Goal: Check status: Check status

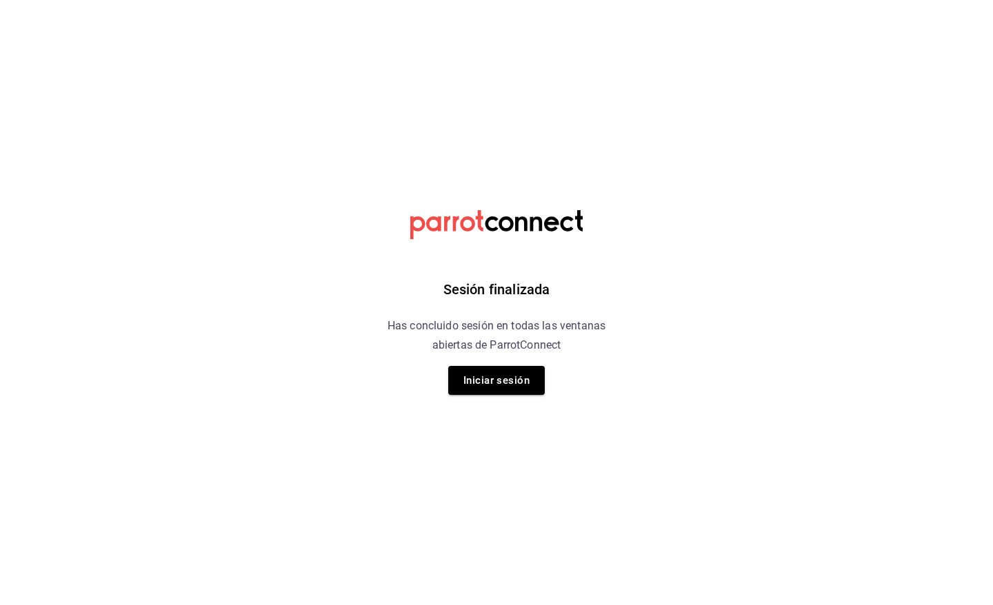
click at [483, 400] on div "Sesión finalizada Has concluido sesión en todas las ventanas abiertas de Parrot…" at bounding box center [497, 302] width 348 height 605
click at [484, 383] on button "Iniciar sesión" at bounding box center [496, 380] width 97 height 29
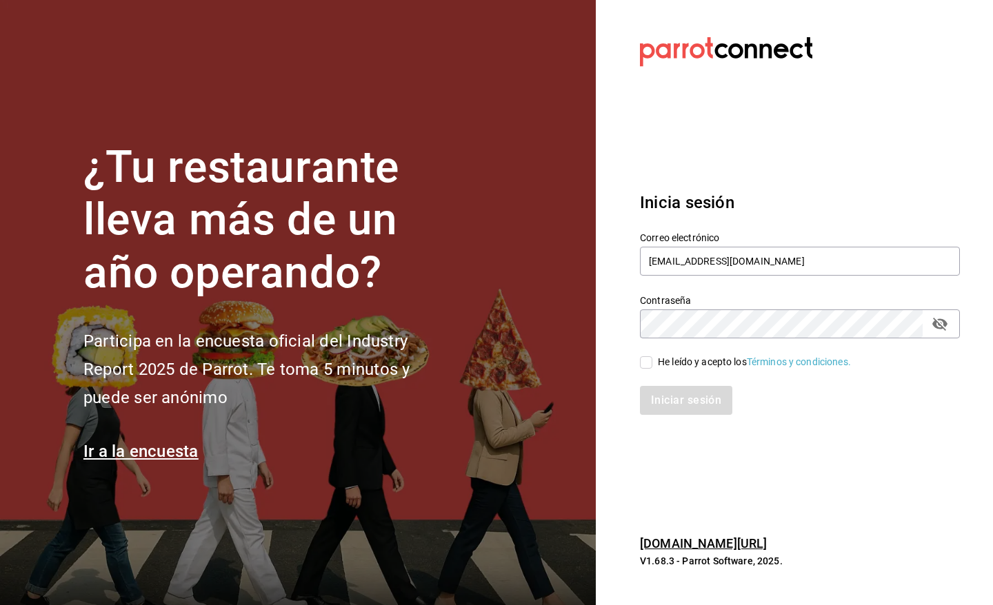
click at [646, 363] on input "He leído y acepto los Términos y condiciones." at bounding box center [646, 363] width 12 height 12
checkbox input "true"
click at [656, 401] on button "Iniciar sesión" at bounding box center [687, 400] width 94 height 29
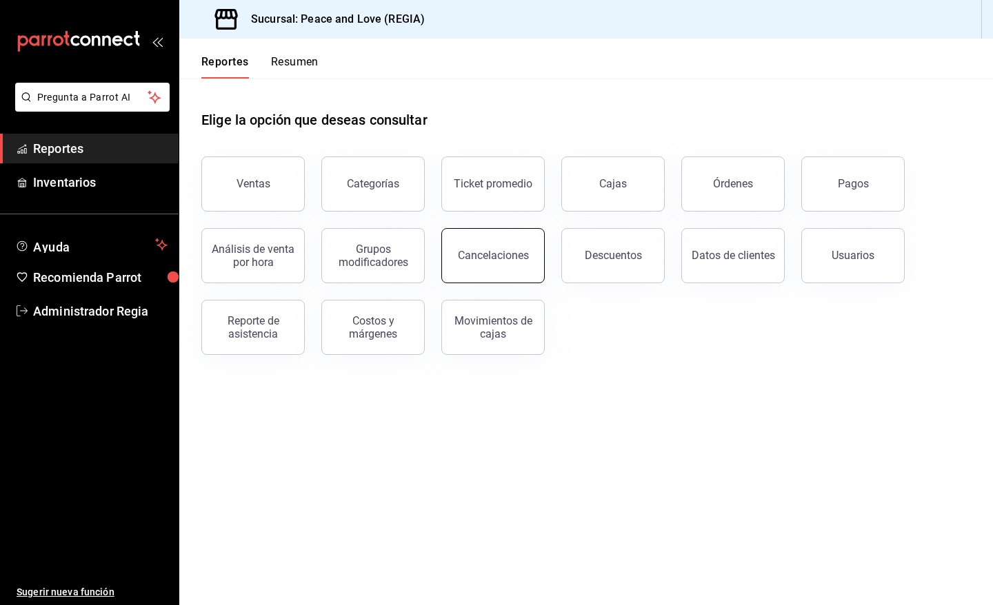
click at [539, 253] on div "Cancelaciones" at bounding box center [485, 248] width 120 height 72
click at [470, 253] on div "Cancelaciones" at bounding box center [493, 255] width 71 height 13
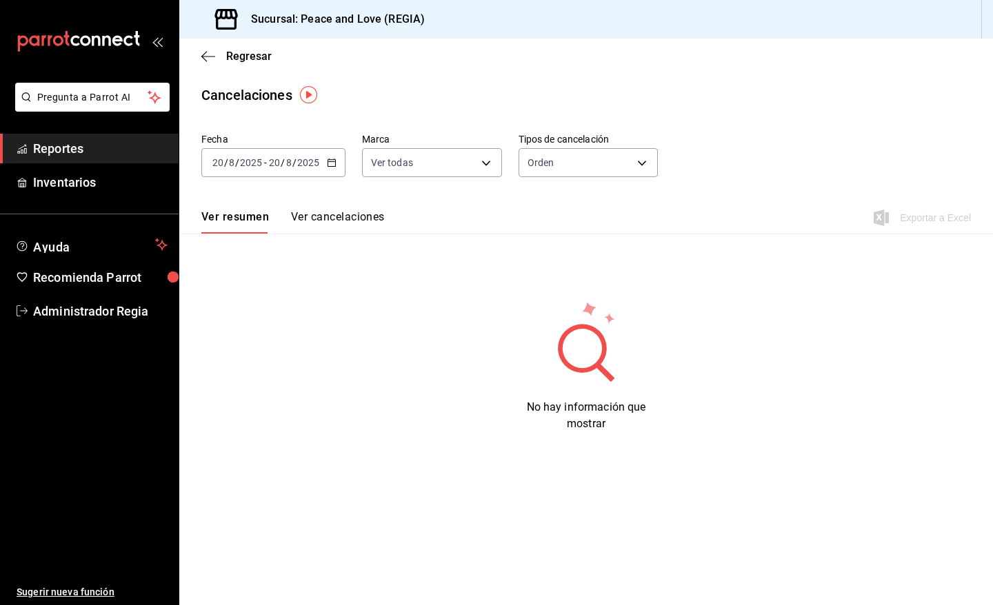
click at [321, 160] on div "2025-08-20 20 / 8 / 2025 - 2025-08-20 20 / 8 / 2025" at bounding box center [273, 162] width 144 height 29
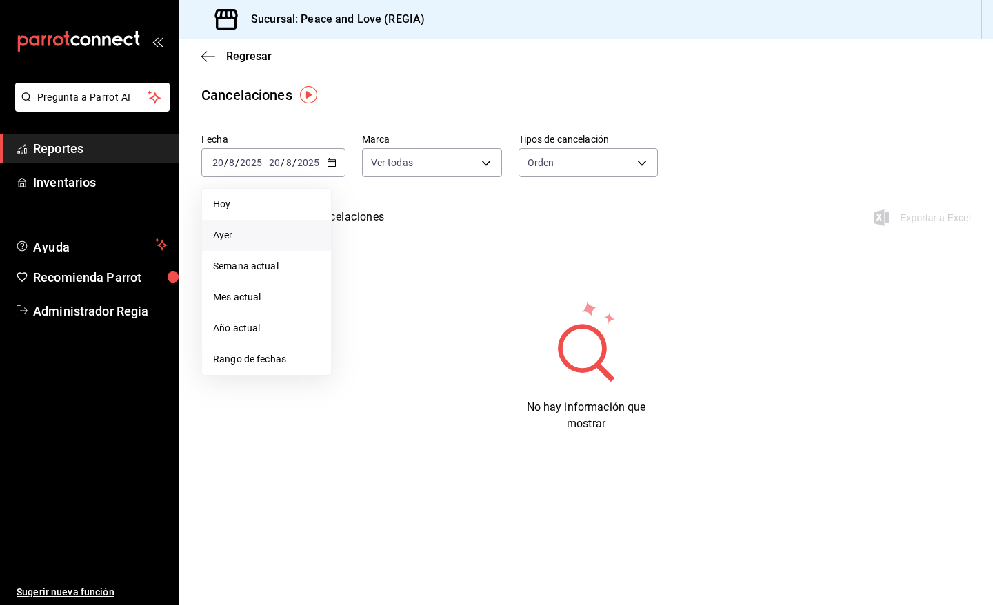
click at [246, 230] on span "Ayer" at bounding box center [266, 235] width 107 height 14
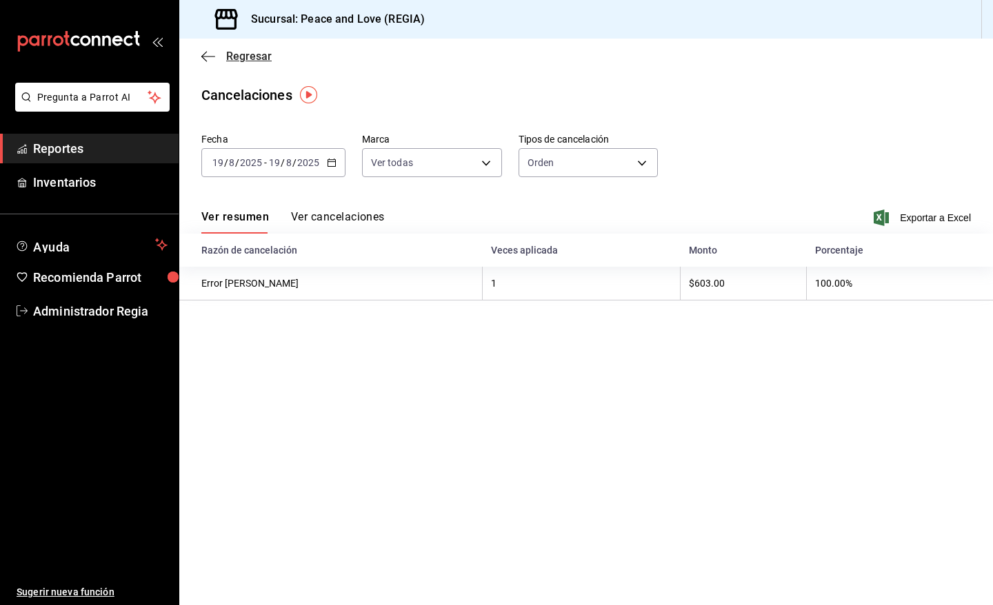
click at [225, 56] on span "Regresar" at bounding box center [236, 56] width 70 height 13
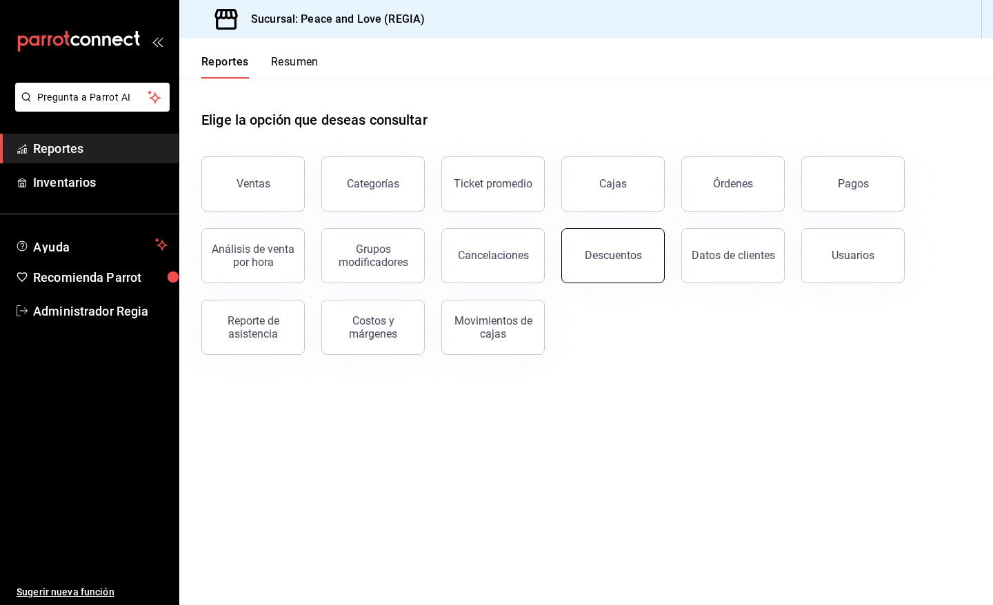
drag, startPoint x: 619, startPoint y: 247, endPoint x: 604, endPoint y: 250, distance: 14.9
click at [617, 248] on button "Descuentos" at bounding box center [612, 255] width 103 height 55
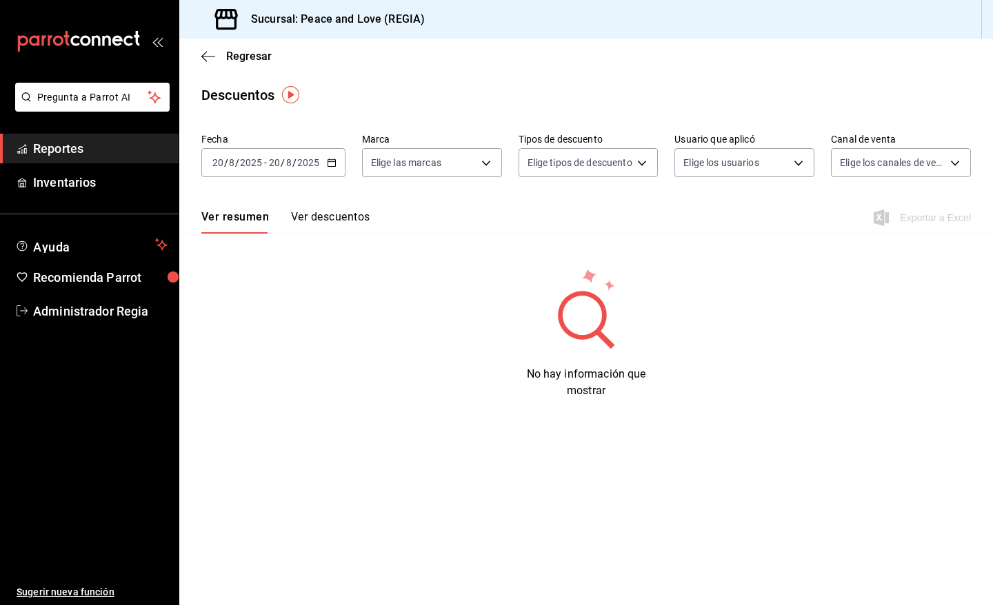
click at [333, 166] on icon "button" at bounding box center [332, 163] width 10 height 10
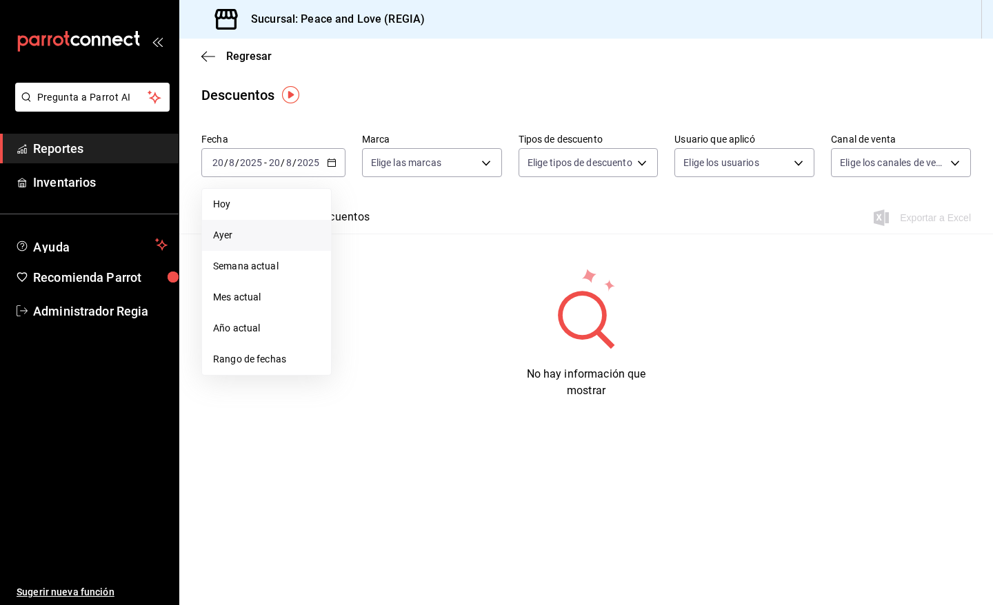
click at [259, 223] on li "Ayer" at bounding box center [266, 235] width 129 height 31
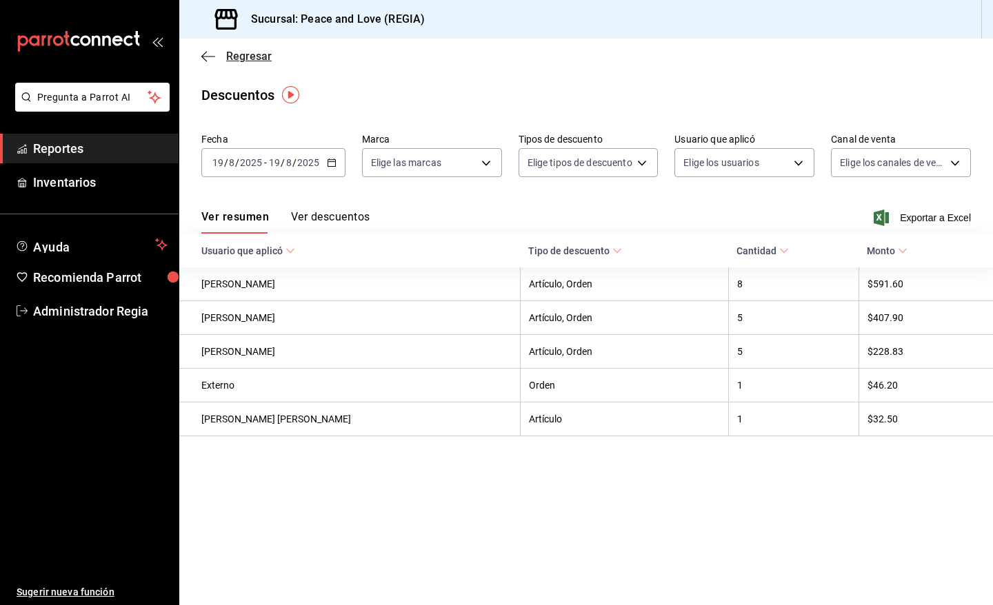
click at [245, 57] on span "Regresar" at bounding box center [249, 56] width 46 height 13
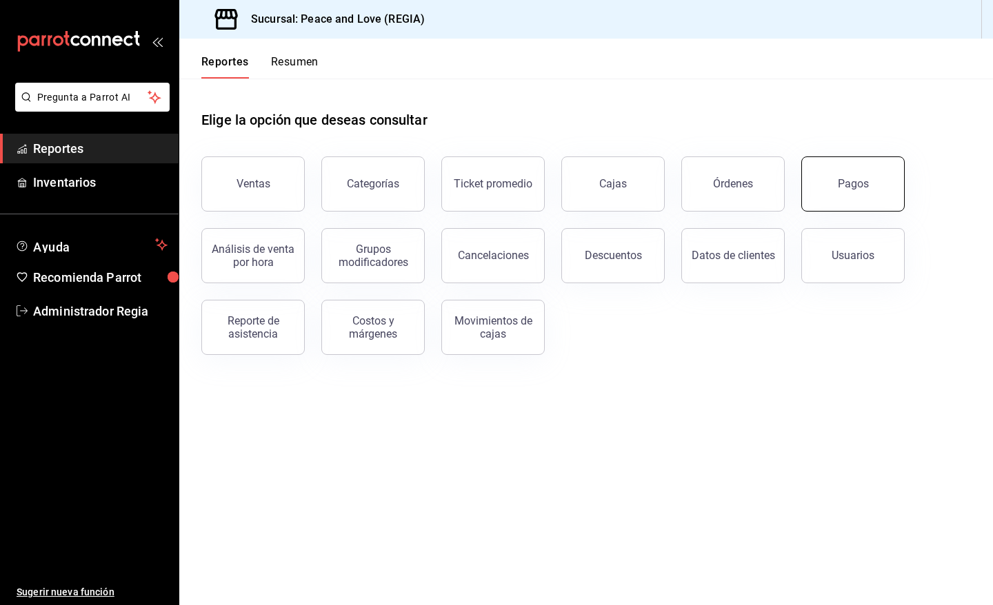
click at [855, 170] on button "Pagos" at bounding box center [852, 184] width 103 height 55
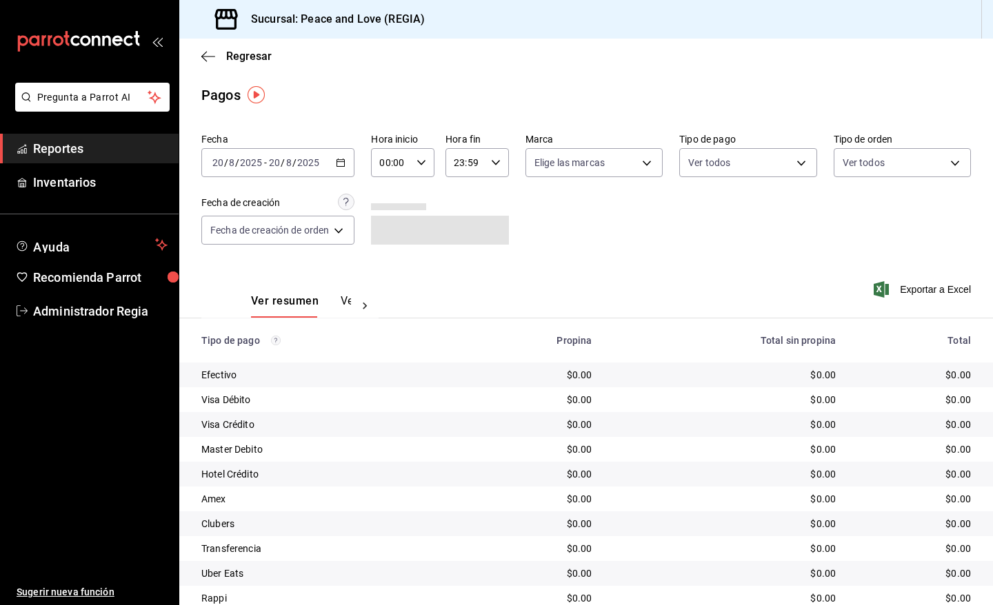
click at [343, 161] on icon "button" at bounding box center [341, 163] width 10 height 10
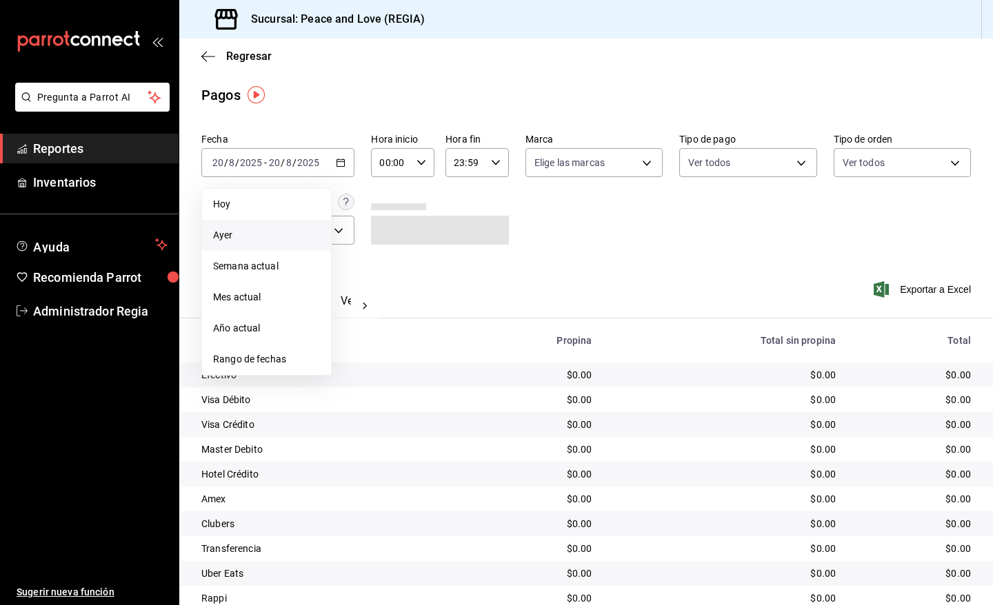
click at [277, 238] on span "Ayer" at bounding box center [266, 235] width 107 height 14
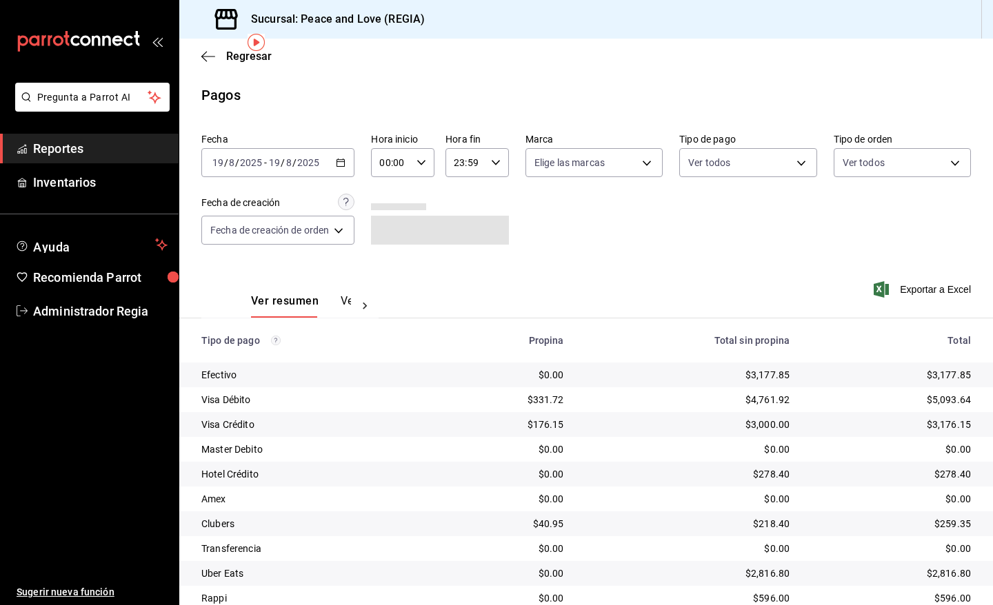
scroll to position [52, 0]
